Goal: Information Seeking & Learning: Learn about a topic

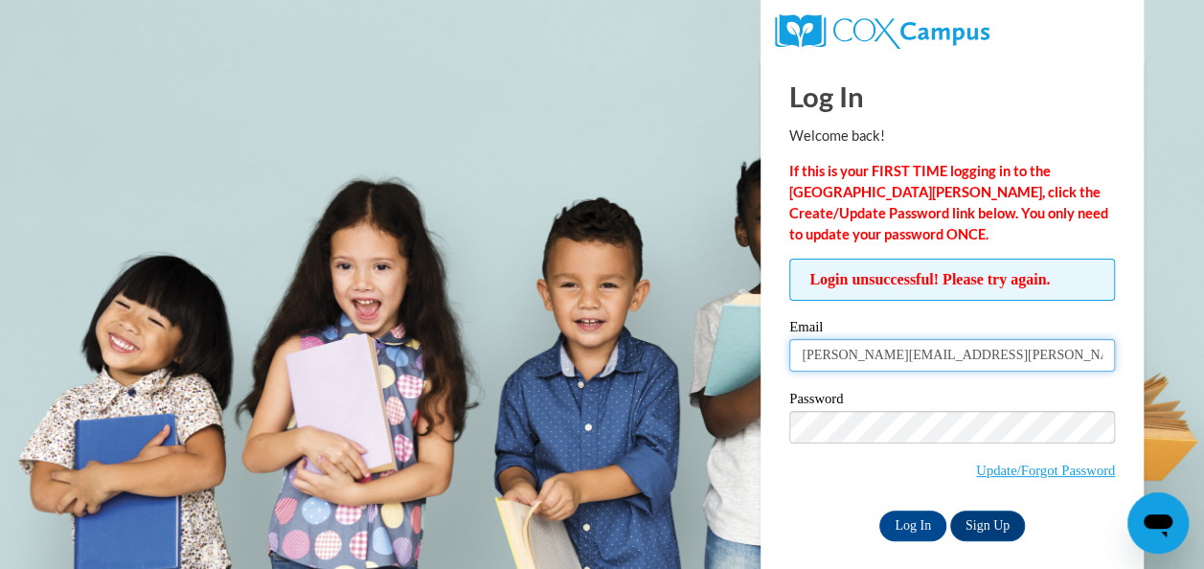
click at [1085, 354] on input "[PERSON_NAME][EMAIL_ADDRESS][PERSON_NAME][DOMAIN_NAME]" at bounding box center [952, 355] width 326 height 33
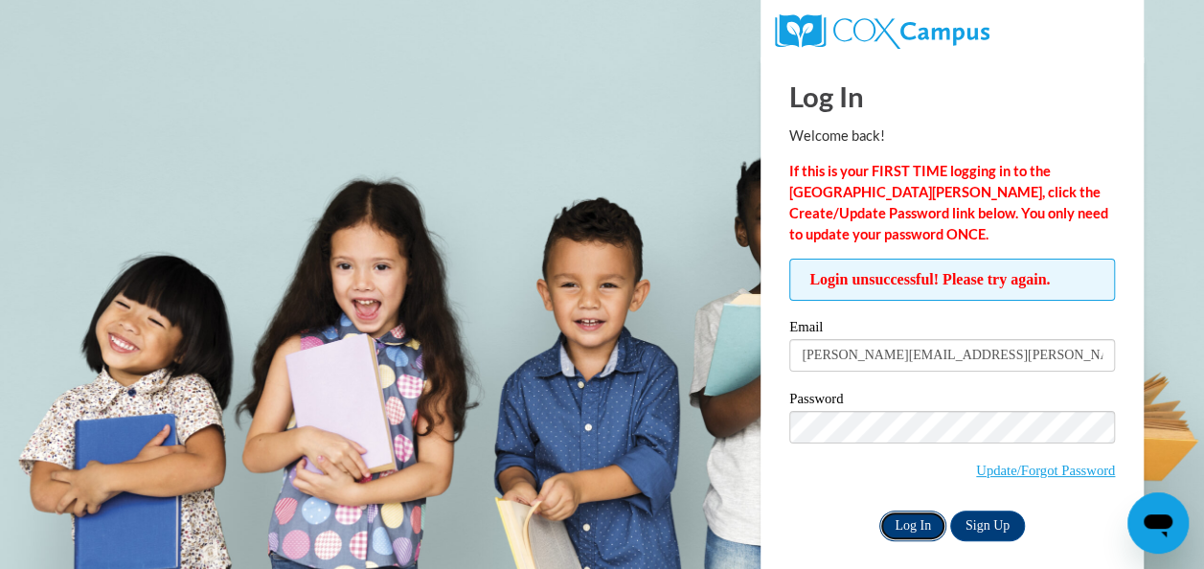
click at [919, 521] on input "Log In" at bounding box center [912, 525] width 67 height 31
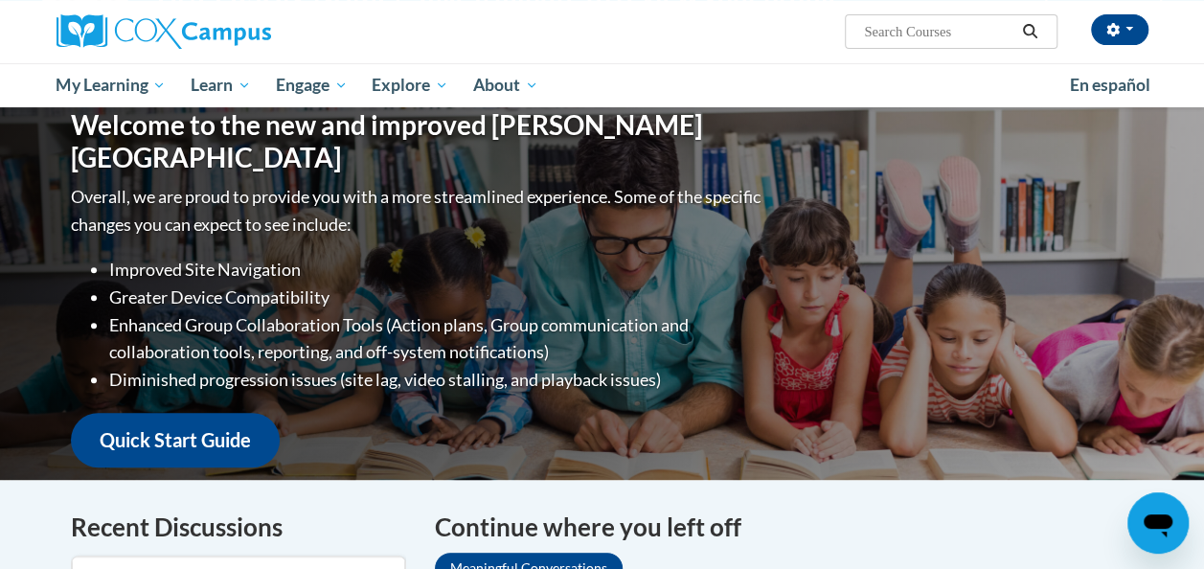
scroll to position [97, 0]
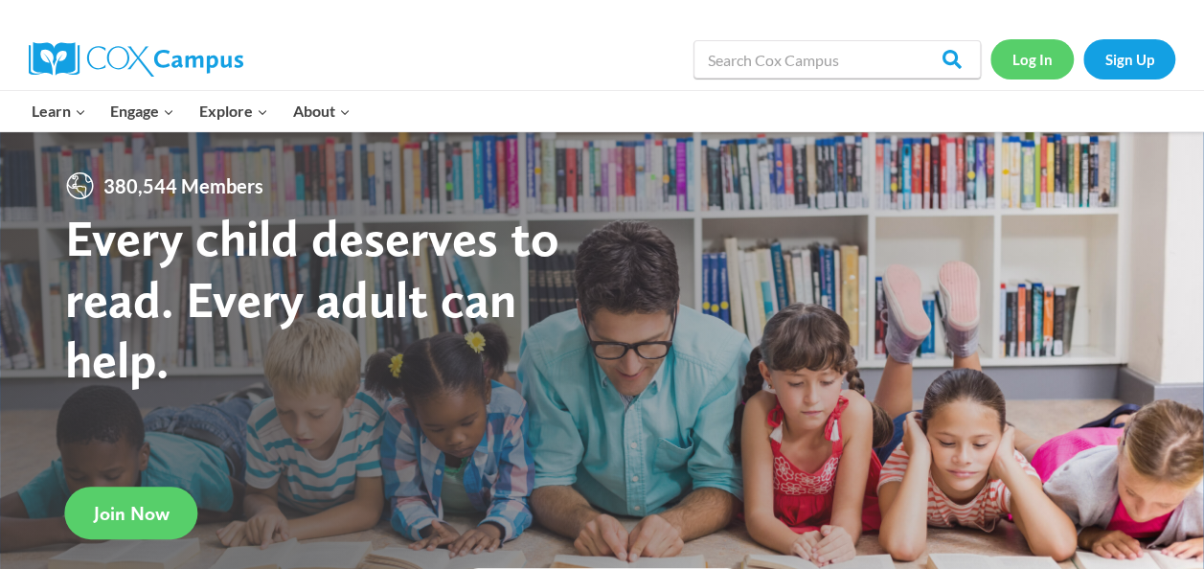
click at [1020, 69] on link "Log In" at bounding box center [1031, 58] width 83 height 39
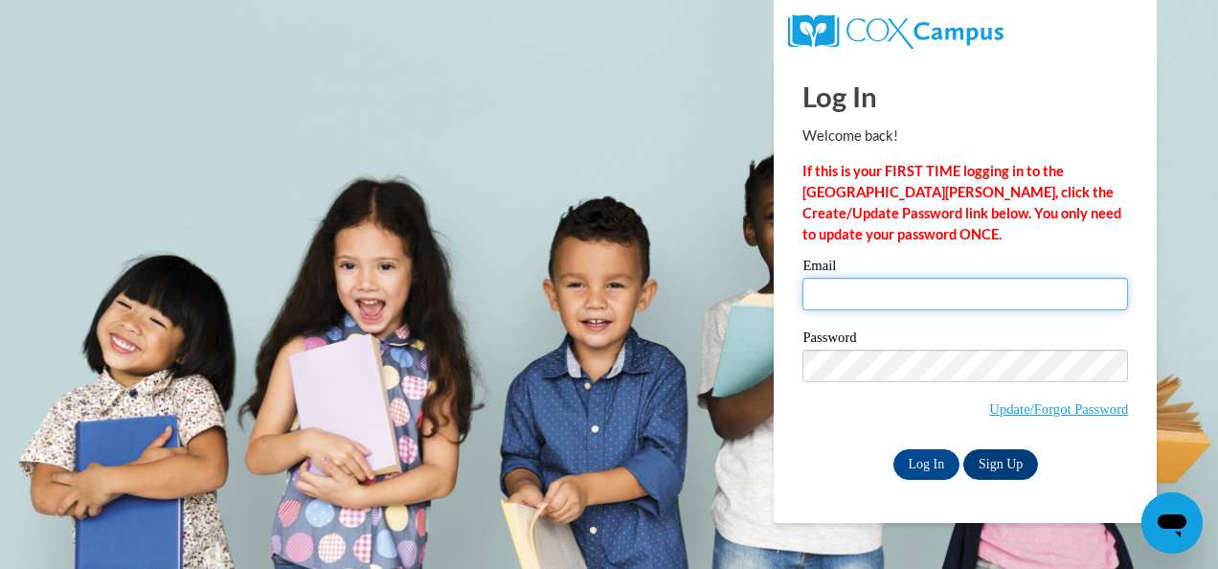
click at [894, 293] on input "Email" at bounding box center [966, 294] width 326 height 33
click at [965, 285] on input "[EMAIL_ADDRESS][DOMAIN_NAME]" at bounding box center [966, 294] width 326 height 33
type input "[PERSON_NAME][EMAIL_ADDRESS][PERSON_NAME][DOMAIN_NAME]"
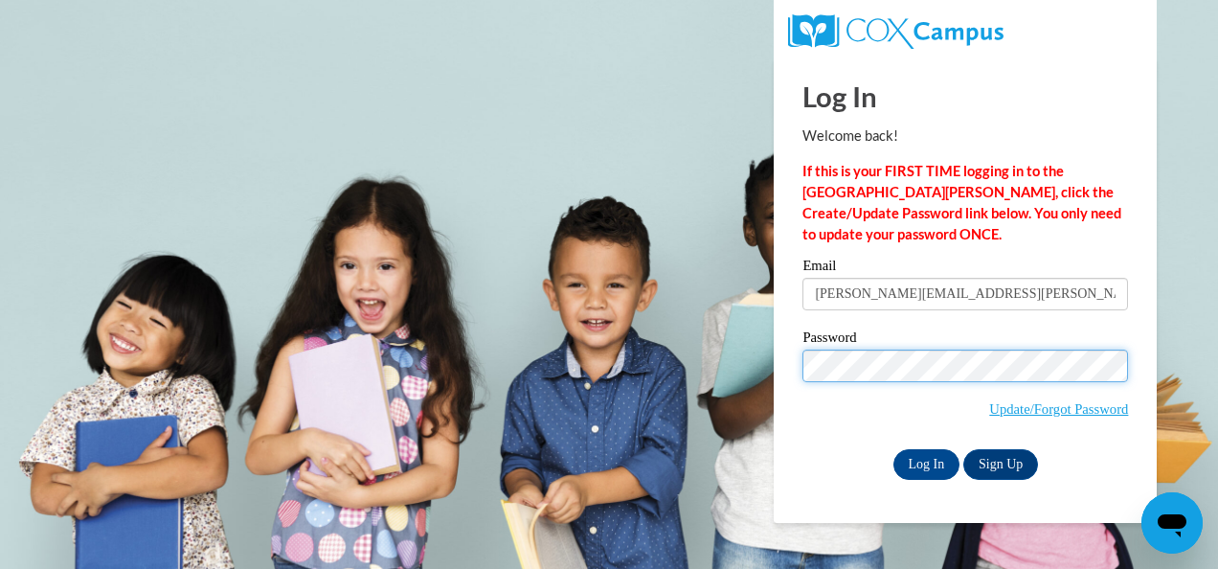
click at [894, 449] on input "Log In" at bounding box center [927, 464] width 67 height 31
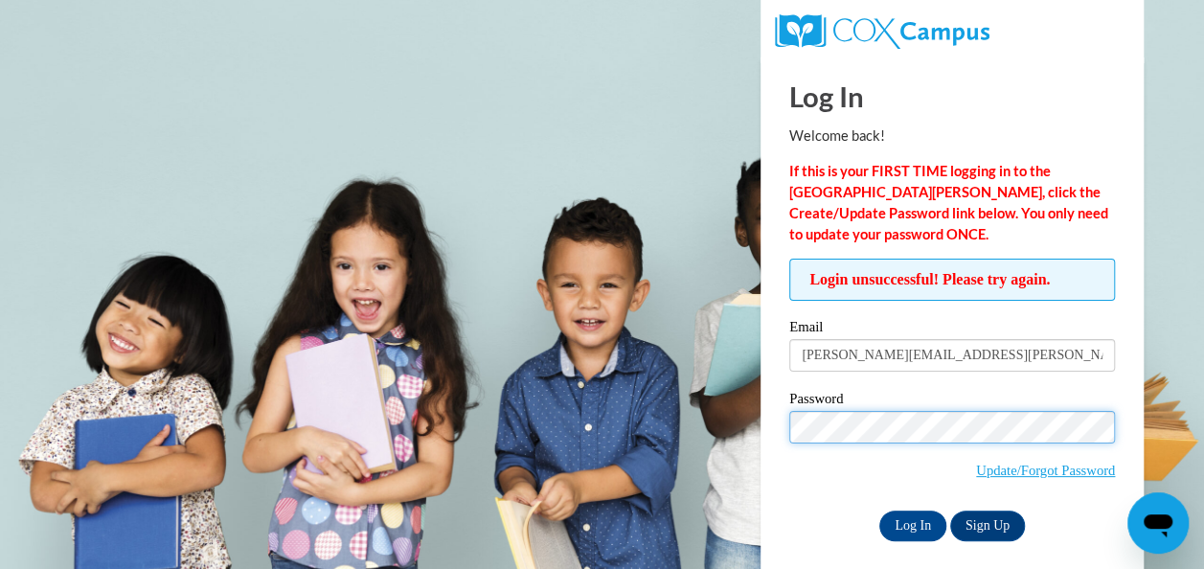
click at [879, 510] on input "Log In" at bounding box center [912, 525] width 67 height 31
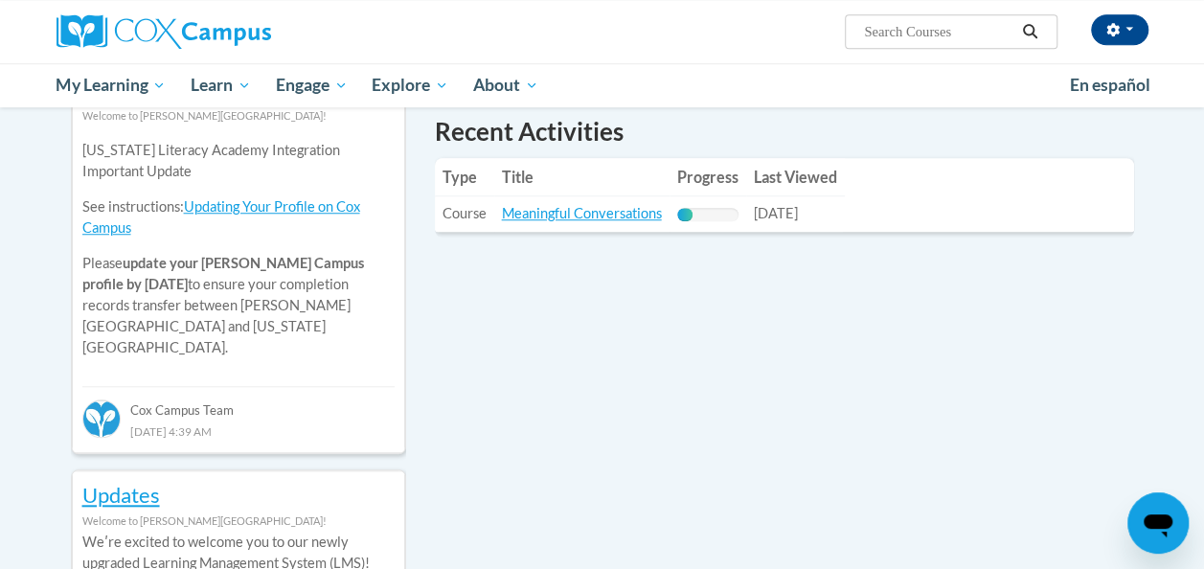
scroll to position [703, 0]
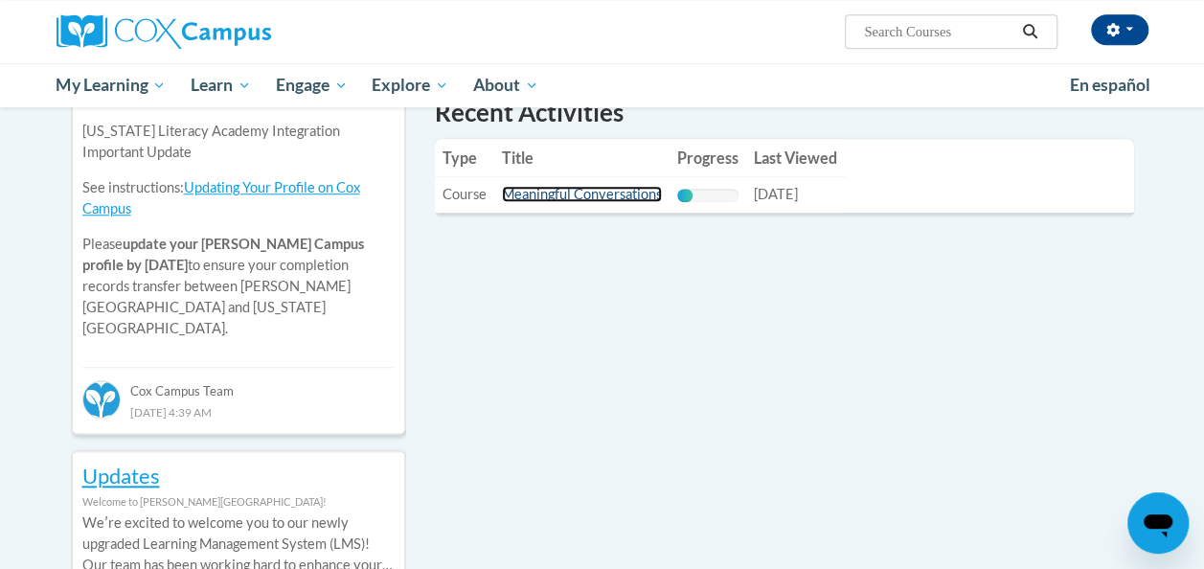
click at [575, 193] on link "Meaningful Conversations" at bounding box center [582, 194] width 160 height 16
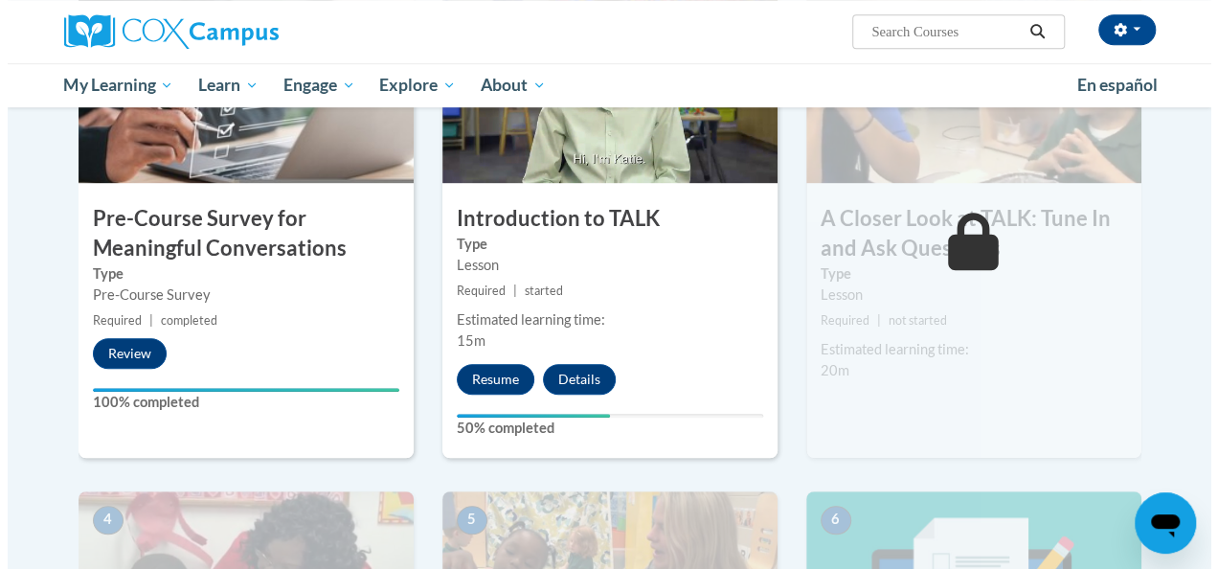
scroll to position [510, 0]
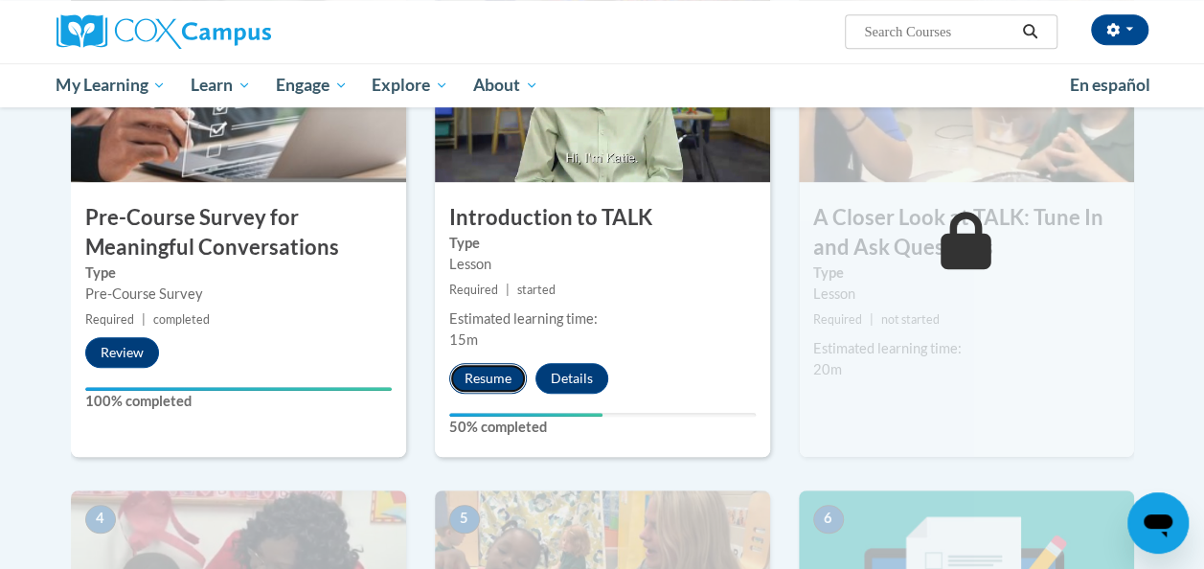
click at [489, 377] on button "Resume" at bounding box center [488, 378] width 78 height 31
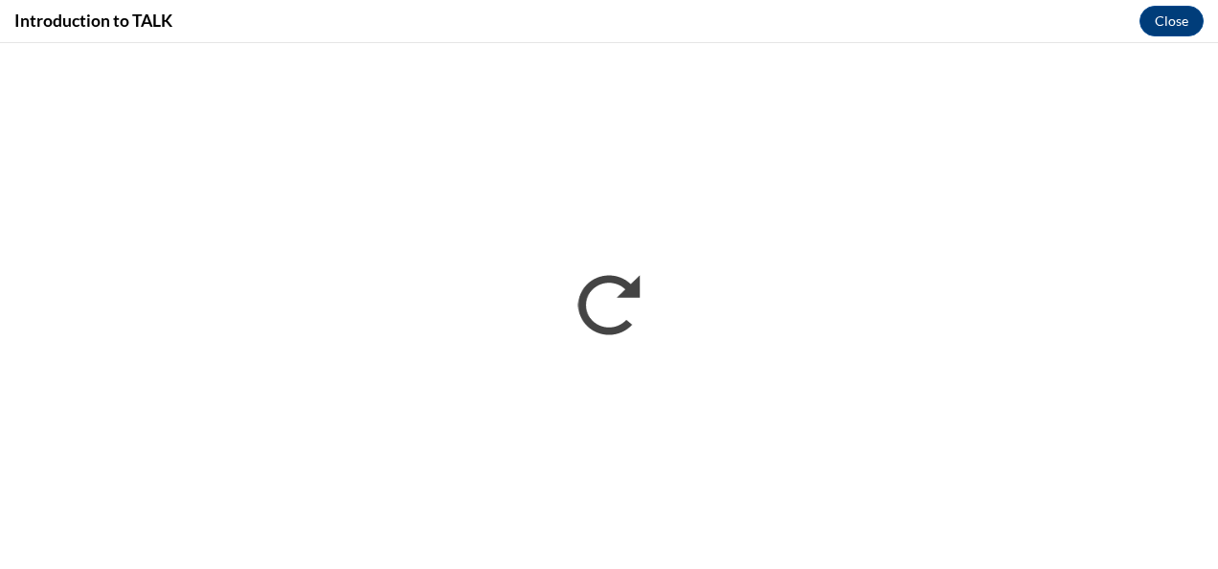
scroll to position [0, 0]
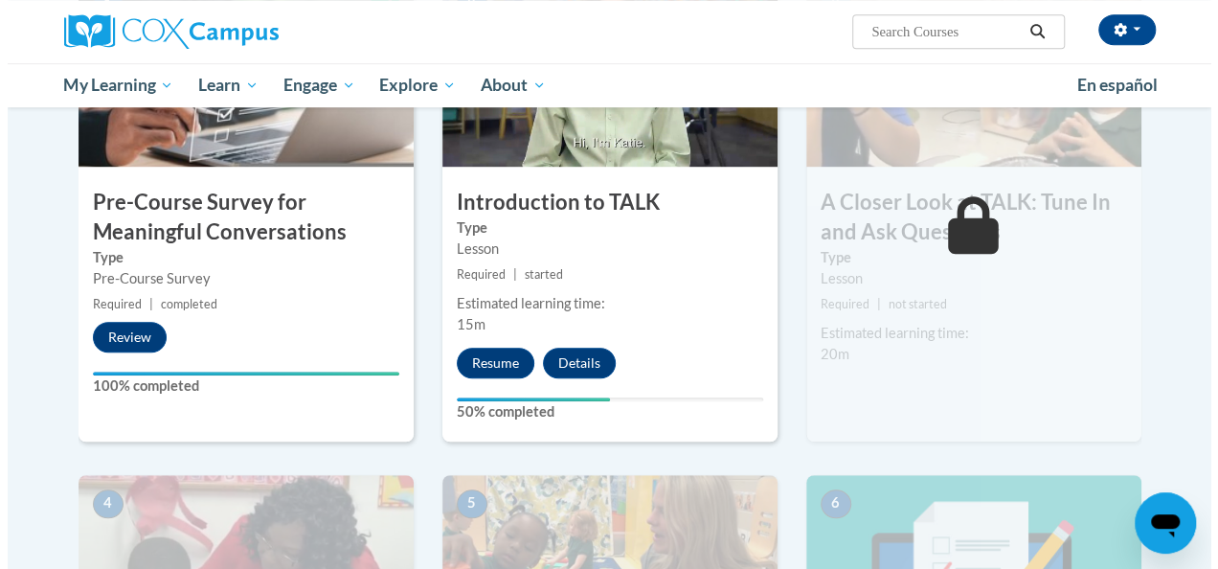
scroll to position [553, 0]
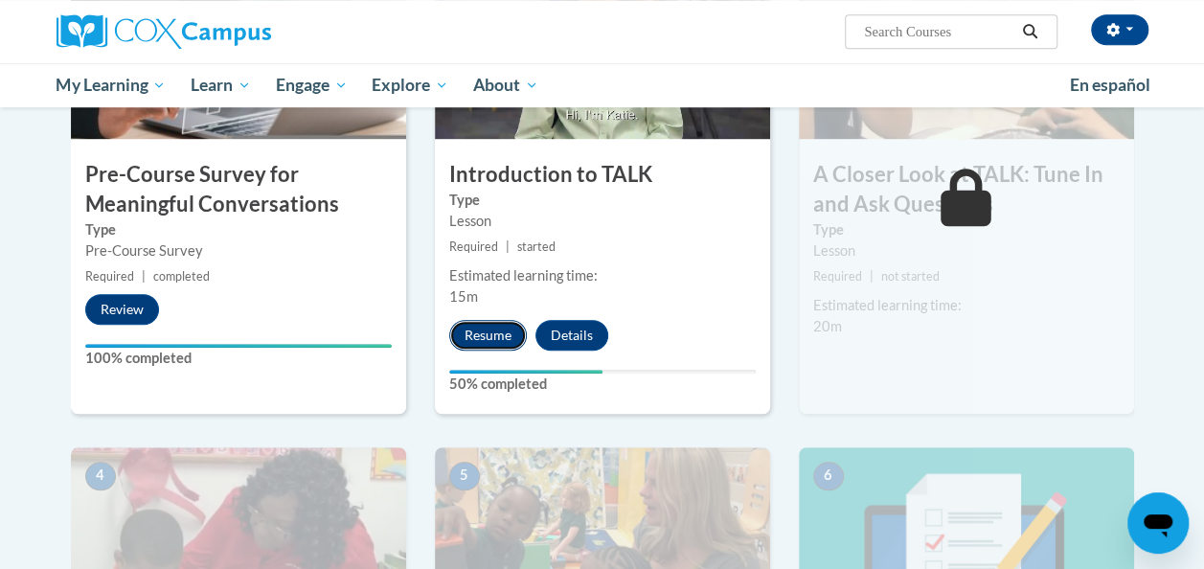
click at [473, 338] on button "Resume" at bounding box center [488, 335] width 78 height 31
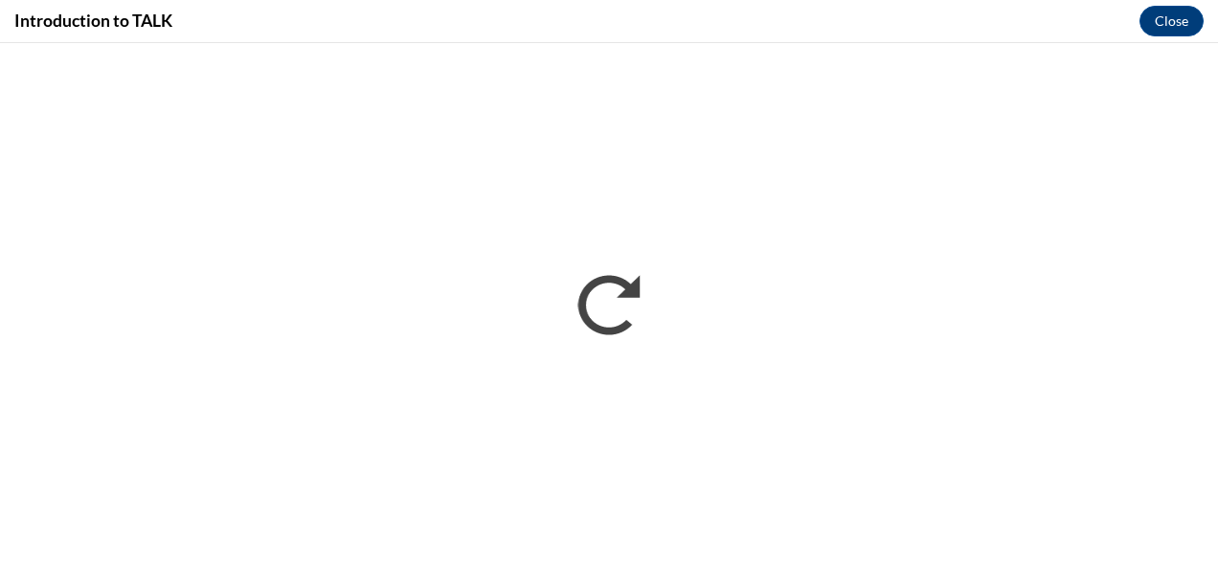
scroll to position [0, 0]
